Goal: Information Seeking & Learning: Learn about a topic

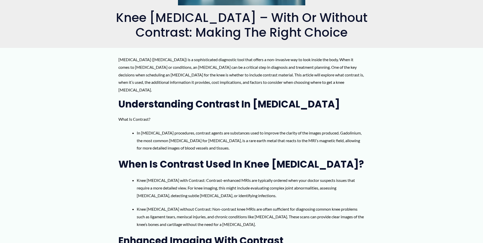
scroll to position [178, 0]
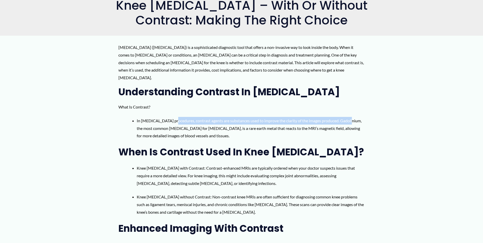
drag, startPoint x: 173, startPoint y: 113, endPoint x: 350, endPoint y: 115, distance: 177.6
click at [350, 117] on li "In [MEDICAL_DATA] procedures, contrast agents are substances used to improve th…" at bounding box center [251, 128] width 228 height 23
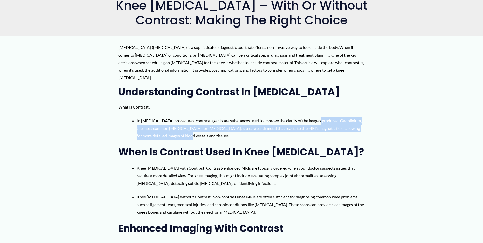
drag, startPoint x: 347, startPoint y: 113, endPoint x: 310, endPoint y: 127, distance: 39.3
click at [310, 127] on li "In [MEDICAL_DATA] procedures, contrast agents are substances used to improve th…" at bounding box center [251, 128] width 228 height 23
drag, startPoint x: 310, startPoint y: 127, endPoint x: 306, endPoint y: 127, distance: 3.8
click at [306, 127] on li "In [MEDICAL_DATA] procedures, contrast agents are substances used to improve th…" at bounding box center [251, 128] width 228 height 23
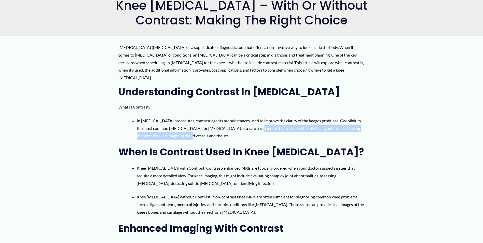
drag, startPoint x: 254, startPoint y: 118, endPoint x: 335, endPoint y: 125, distance: 80.9
click at [335, 125] on li "In [MEDICAL_DATA] procedures, contrast agents are substances used to improve th…" at bounding box center [251, 128] width 228 height 23
drag, startPoint x: 335, startPoint y: 125, endPoint x: 331, endPoint y: 125, distance: 4.3
click at [331, 125] on li "In [MEDICAL_DATA] procedures, contrast agents are substances used to improve th…" at bounding box center [251, 128] width 228 height 23
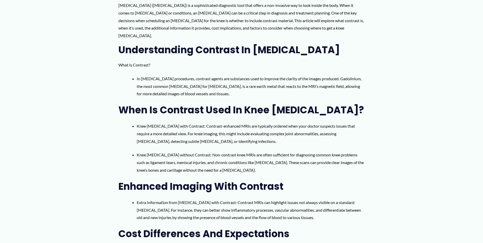
scroll to position [229, 0]
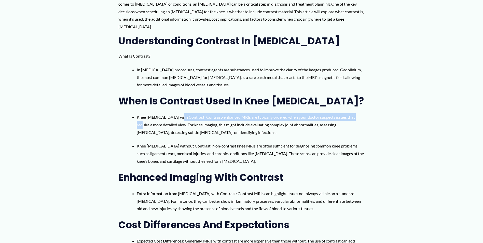
drag, startPoint x: 180, startPoint y: 110, endPoint x: 366, endPoint y: 110, distance: 186.2
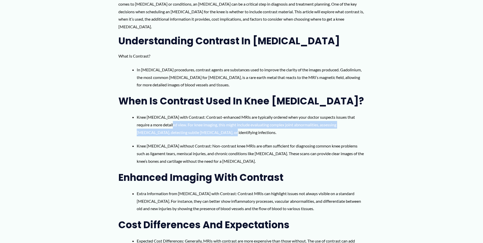
drag, startPoint x: 167, startPoint y: 117, endPoint x: 329, endPoint y: 124, distance: 162.7
click at [329, 124] on li "Knee [MEDICAL_DATA] with Contrast: Contrast-enhanced MRIs are typically ordered…" at bounding box center [251, 124] width 228 height 23
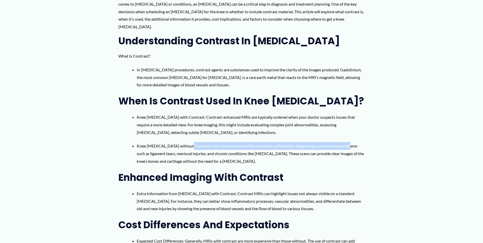
drag, startPoint x: 187, startPoint y: 138, endPoint x: 348, endPoint y: 138, distance: 161.0
click at [348, 142] on li "Knee [MEDICAL_DATA] without Contrast: Non-contrast knee MRIs are often sufficie…" at bounding box center [251, 153] width 228 height 23
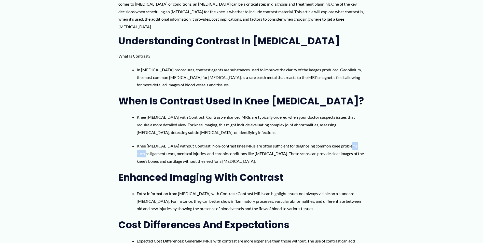
drag, startPoint x: 349, startPoint y: 138, endPoint x: 370, endPoint y: 138, distance: 21.9
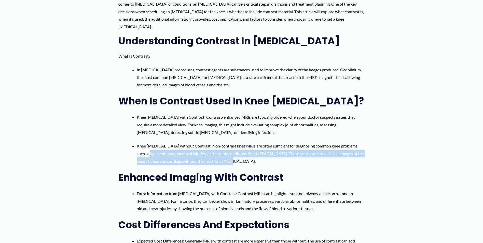
drag, startPoint x: 140, startPoint y: 148, endPoint x: 255, endPoint y: 150, distance: 115.3
click at [255, 150] on li "Knee [MEDICAL_DATA] without Contrast: Non-contrast knee MRIs are often sufficie…" at bounding box center [251, 153] width 228 height 23
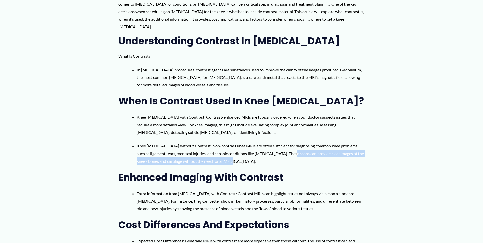
drag, startPoint x: 280, startPoint y: 147, endPoint x: 349, endPoint y: 150, distance: 69.0
click at [349, 150] on li "Knee [MEDICAL_DATA] without Contrast: Non-contrast knee MRIs are often sufficie…" at bounding box center [251, 153] width 228 height 23
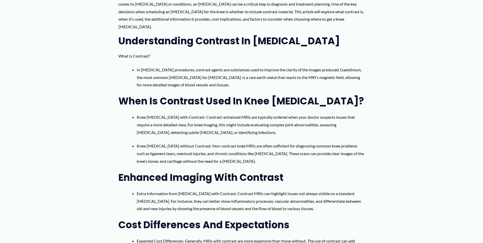
drag, startPoint x: 349, startPoint y: 150, endPoint x: 160, endPoint y: 148, distance: 189.8
click at [163, 146] on li "Knee [MEDICAL_DATA] without Contrast: Non-contrast knee MRIs are often sufficie…" at bounding box center [251, 153] width 228 height 23
drag, startPoint x: 139, startPoint y: 154, endPoint x: 224, endPoint y: 152, distance: 85.0
click at [224, 152] on li "Knee [MEDICAL_DATA] without Contrast: Non-contrast knee MRIs are often sufficie…" at bounding box center [251, 153] width 228 height 23
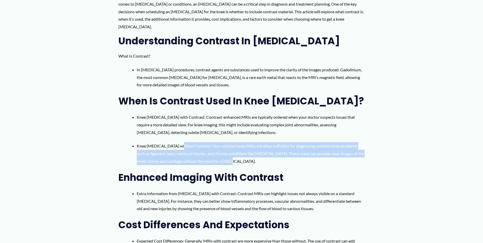
drag, startPoint x: 221, startPoint y: 152, endPoint x: 181, endPoint y: 142, distance: 41.6
click at [181, 142] on li "Knee [MEDICAL_DATA] without Contrast: Non-contrast knee MRIs are often sufficie…" at bounding box center [251, 153] width 228 height 23
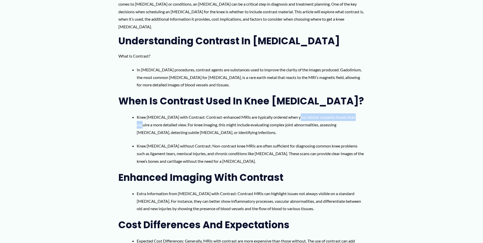
drag, startPoint x: 305, startPoint y: 110, endPoint x: 359, endPoint y: 109, distance: 53.7
click at [359, 113] on li "Knee [MEDICAL_DATA] with Contrast: Contrast-enhanced MRIs are typically ordered…" at bounding box center [251, 124] width 228 height 23
drag, startPoint x: 193, startPoint y: 116, endPoint x: 267, endPoint y: 116, distance: 74.3
click at [267, 116] on li "Knee [MEDICAL_DATA] with Contrast: Contrast-enhanced MRIs are typically ordered…" at bounding box center [251, 124] width 228 height 23
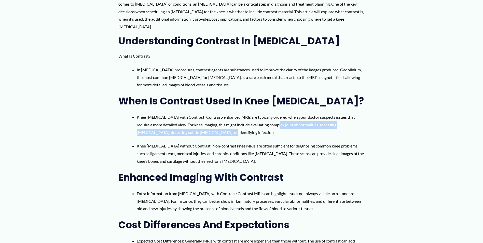
drag, startPoint x: 275, startPoint y: 120, endPoint x: 325, endPoint y: 124, distance: 49.8
click at [325, 124] on li "Knee [MEDICAL_DATA] with Contrast: Contrast-enhanced MRIs are typically ordered…" at bounding box center [251, 124] width 228 height 23
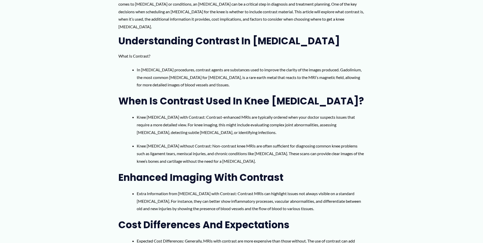
drag, startPoint x: 325, startPoint y: 124, endPoint x: 324, endPoint y: 130, distance: 6.2
click at [322, 130] on div "[MEDICAL_DATA] ([MEDICAL_DATA]) is a sophisticated diagnostic tool that offers …" at bounding box center [241, 137] width 246 height 288
drag, startPoint x: 327, startPoint y: 117, endPoint x: 333, endPoint y: 124, distance: 8.3
click at [333, 124] on li "Knee [MEDICAL_DATA] with Contrast: Contrast-enhanced MRIs are typically ordered…" at bounding box center [251, 124] width 228 height 23
drag, startPoint x: 333, startPoint y: 124, endPoint x: 204, endPoint y: 127, distance: 129.0
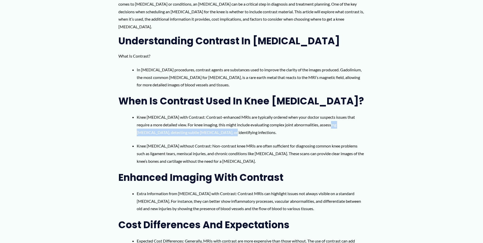
click at [218, 126] on li "Knee [MEDICAL_DATA] with Contrast: Contrast-enhanced MRIs are typically ordered…" at bounding box center [251, 124] width 228 height 23
drag, startPoint x: 204, startPoint y: 126, endPoint x: 208, endPoint y: 126, distance: 4.6
click at [208, 126] on li "Knee [MEDICAL_DATA] with Contrast: Contrast-enhanced MRIs are typically ordered…" at bounding box center [251, 124] width 228 height 23
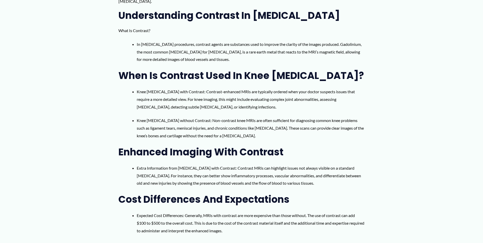
scroll to position [280, 0]
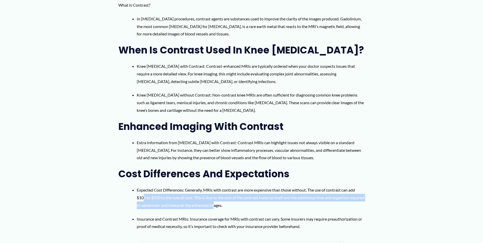
drag, startPoint x: 143, startPoint y: 192, endPoint x: 274, endPoint y: 204, distance: 131.6
click at [274, 204] on div "[MEDICAL_DATA] ([MEDICAL_DATA]) is a sophisticated diagnostic tool that offers …" at bounding box center [241, 86] width 246 height 288
drag, startPoint x: 274, startPoint y: 204, endPoint x: 268, endPoint y: 198, distance: 8.1
click at [268, 198] on li "Expected Cost Differences: Generally, MRIs with contrast are more expensive tha…" at bounding box center [251, 197] width 228 height 23
